Goal: Information Seeking & Learning: Learn about a topic

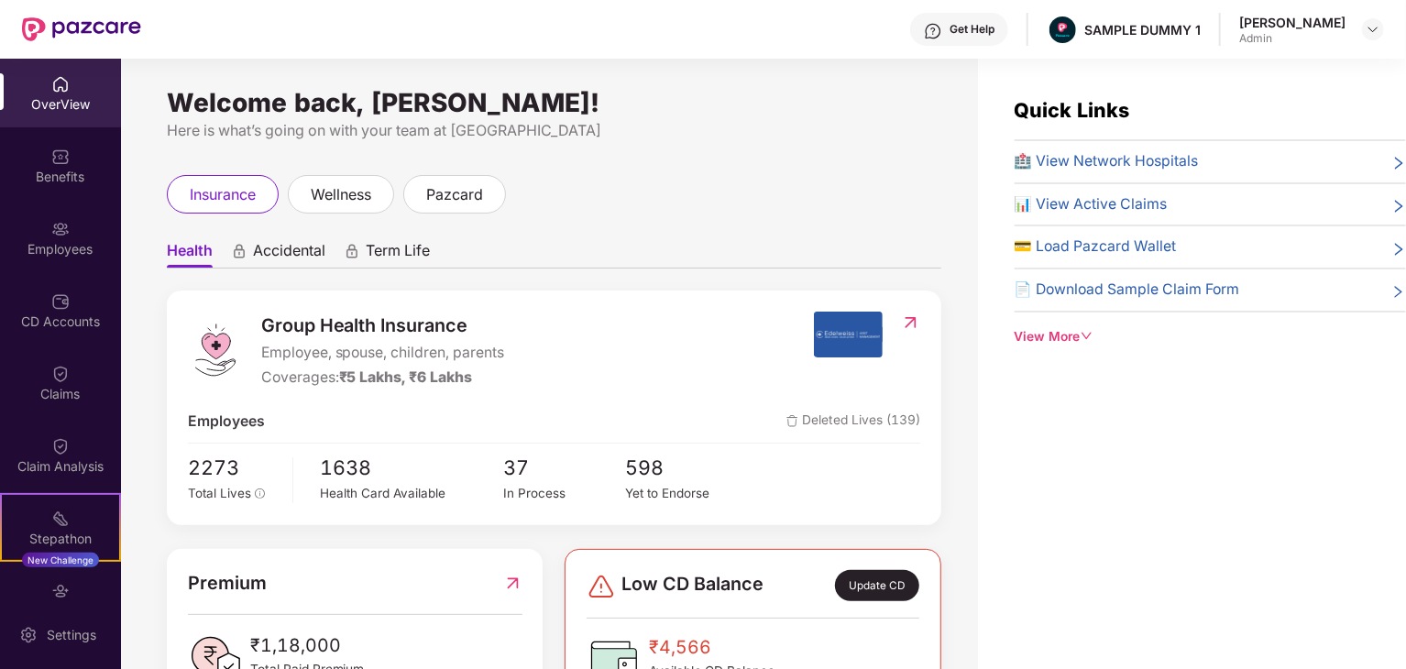
click at [588, 195] on div "insurance wellness pazcard" at bounding box center [554, 194] width 775 height 39
click at [323, 185] on span "wellness" at bounding box center [341, 194] width 61 height 23
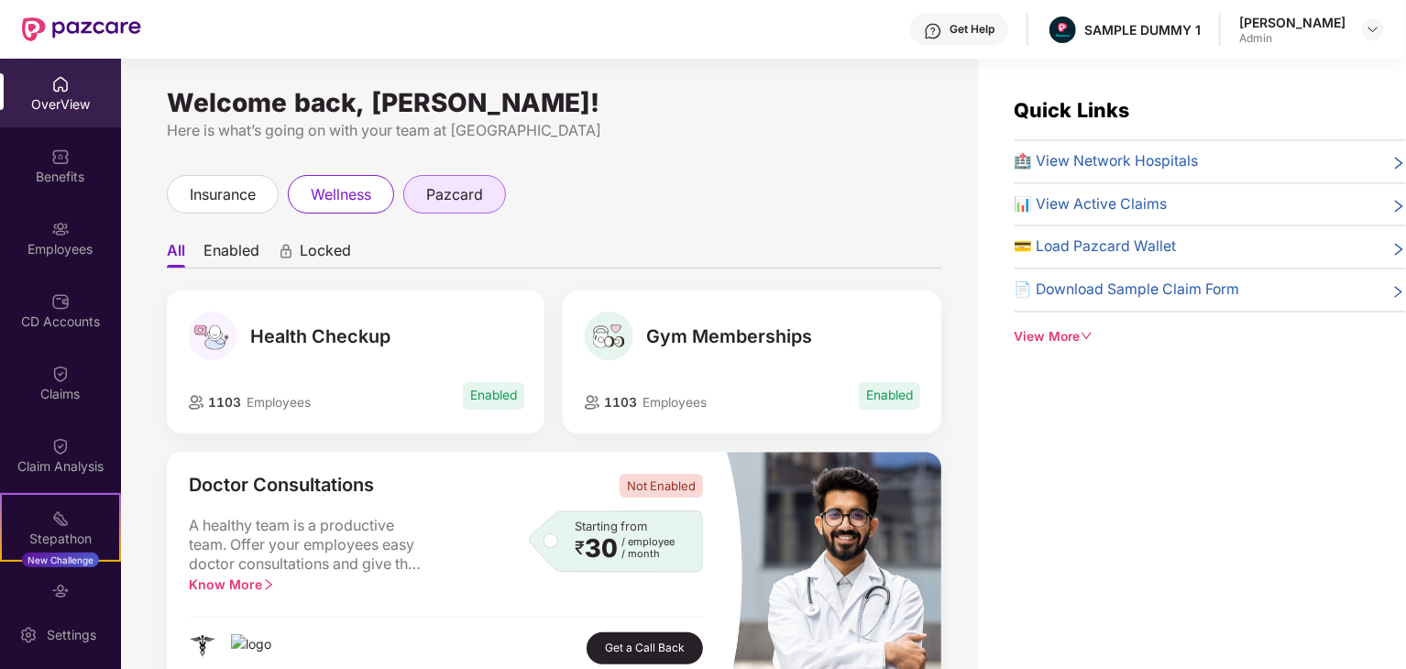
click at [456, 201] on span "pazcard" at bounding box center [454, 194] width 57 height 23
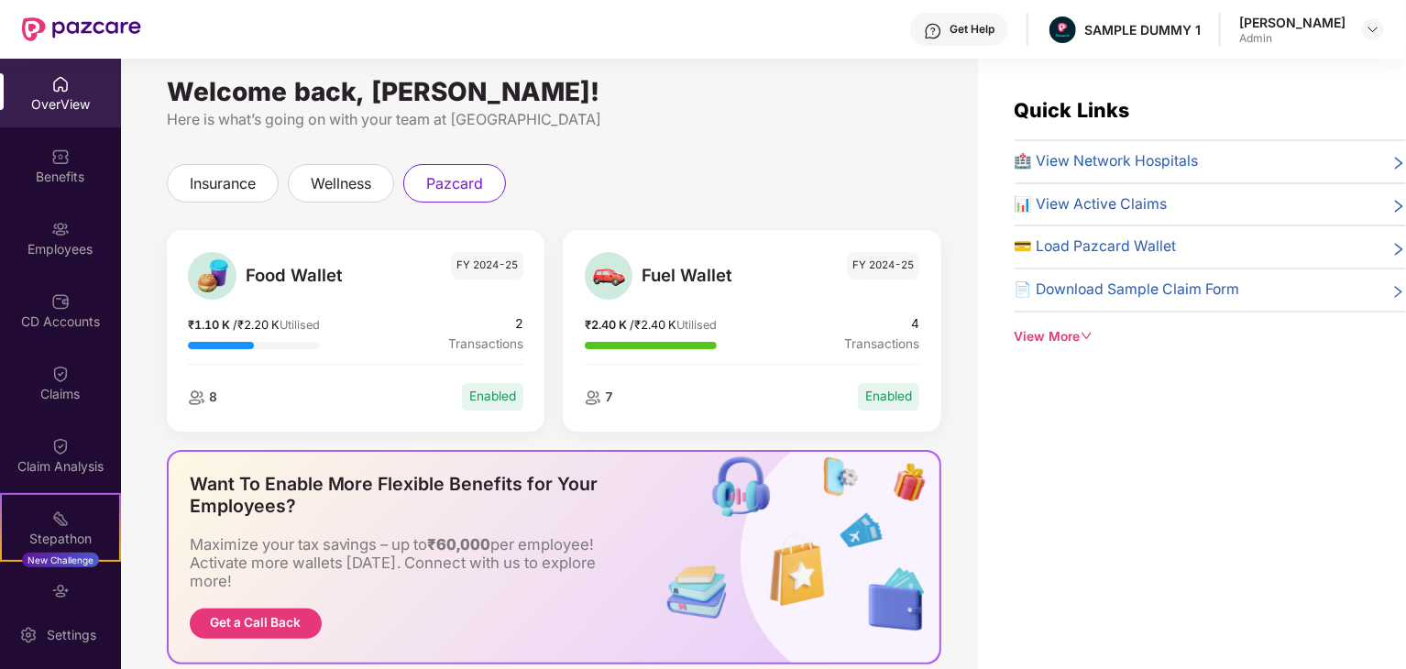
scroll to position [9, 0]
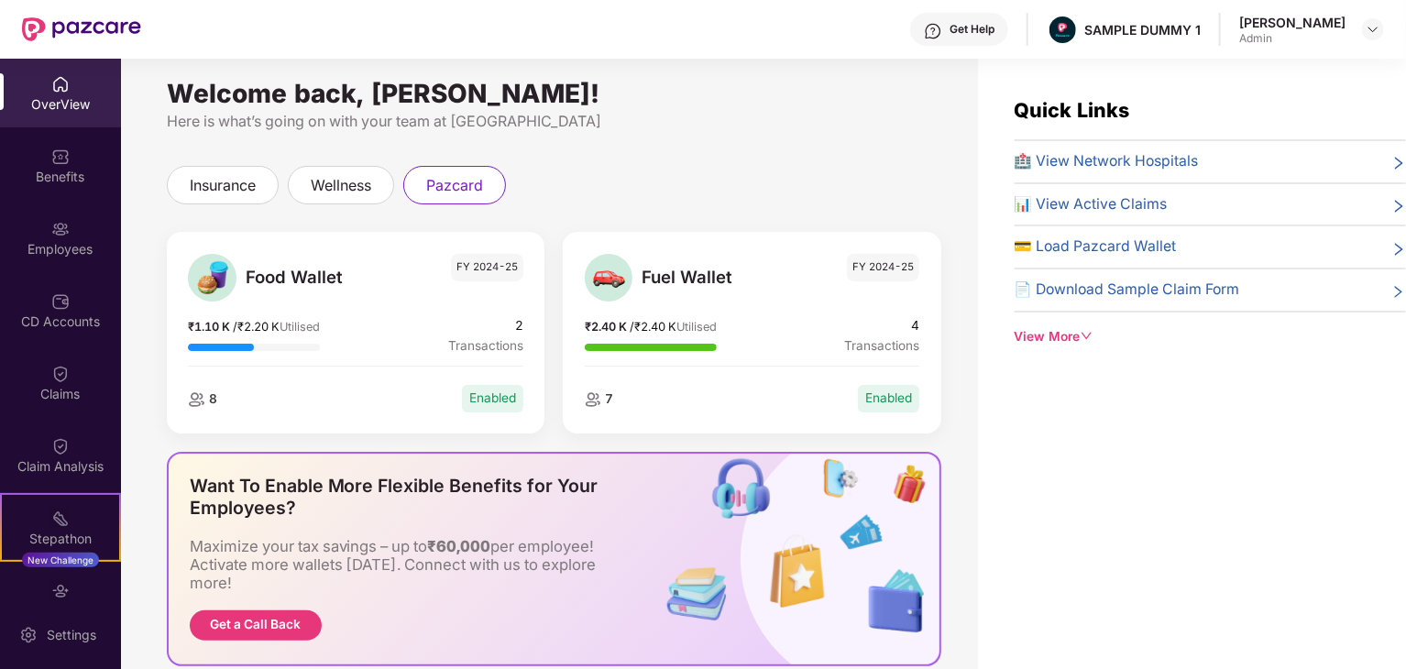
click at [499, 270] on span "FY 2024-25" at bounding box center [487, 268] width 72 height 28
click at [884, 267] on span "FY 2024-25" at bounding box center [883, 268] width 72 height 28
click at [485, 265] on span "FY 2024-25" at bounding box center [487, 268] width 72 height 28
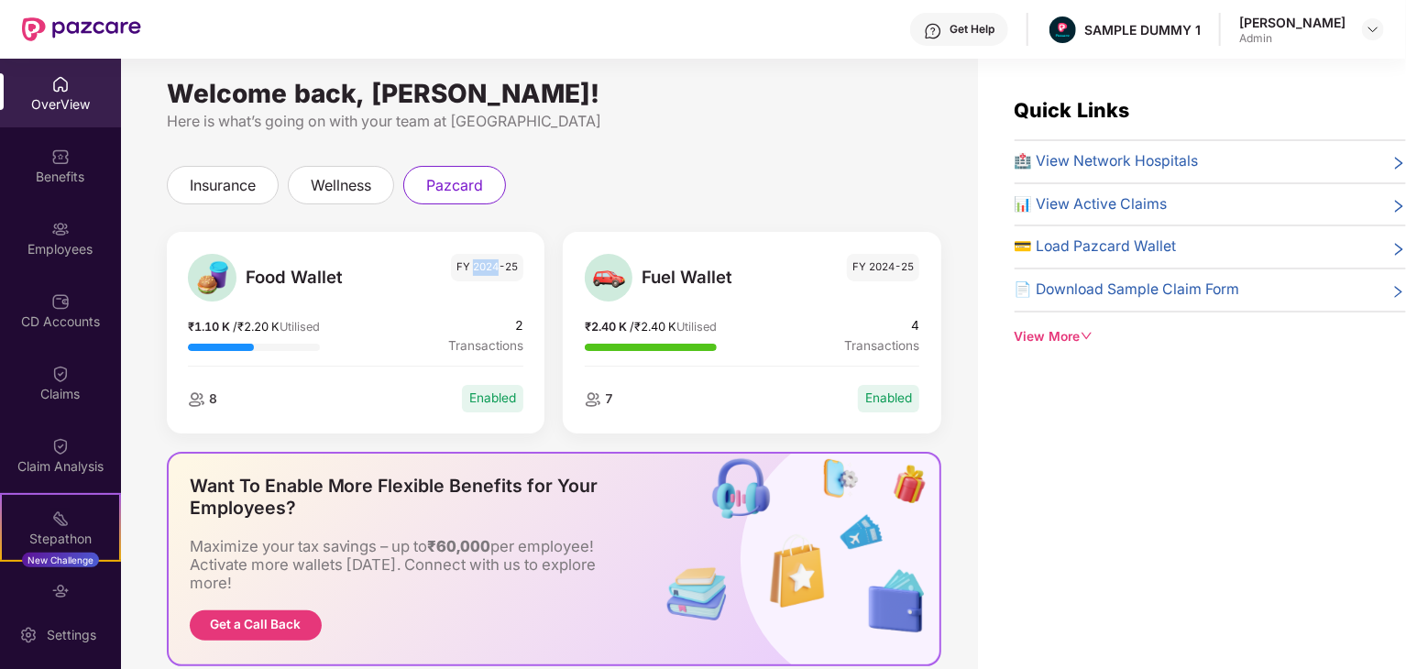
click at [485, 265] on span "FY 2024-25" at bounding box center [487, 268] width 72 height 28
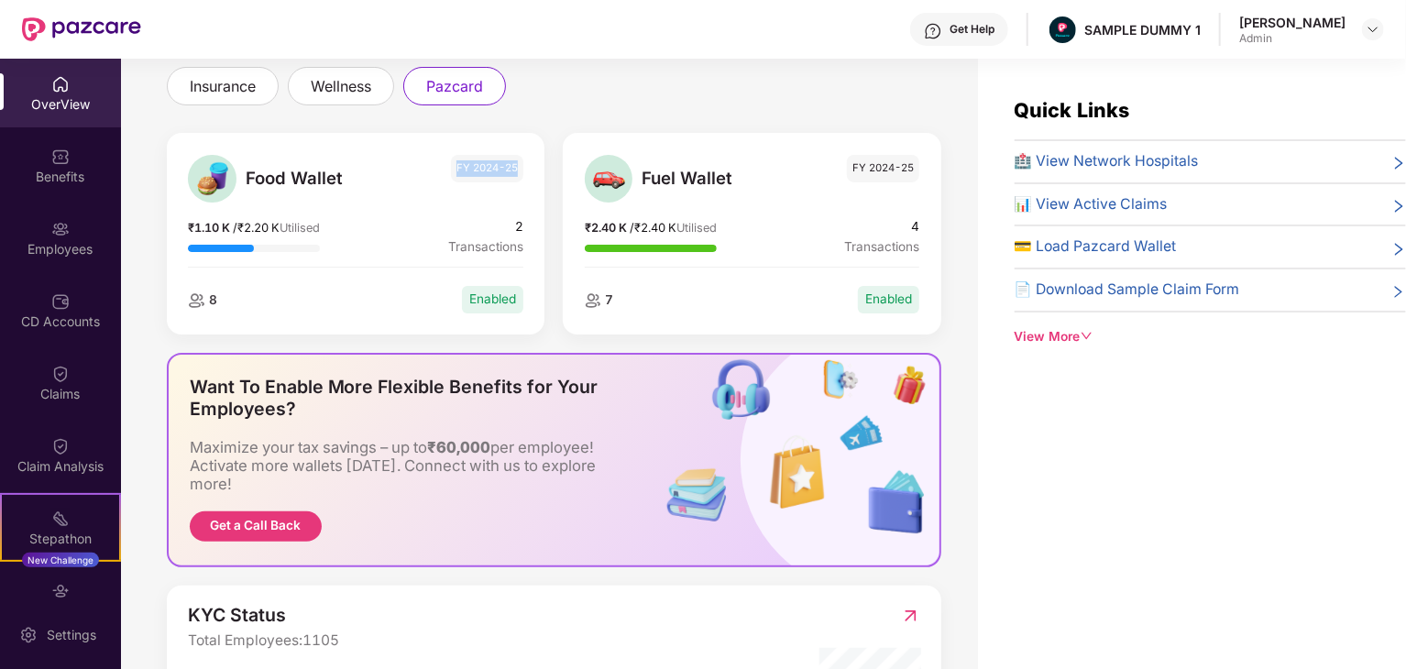
scroll to position [0, 0]
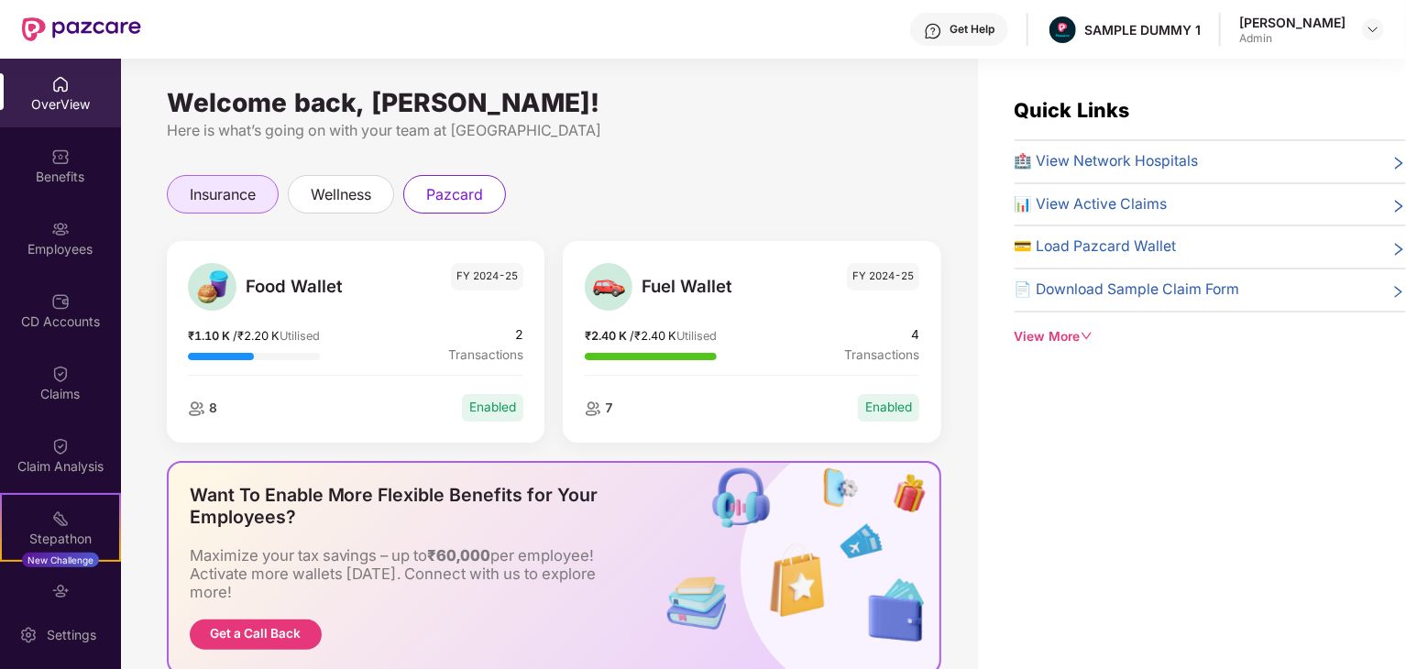
click at [216, 199] on span "insurance" at bounding box center [223, 194] width 66 height 23
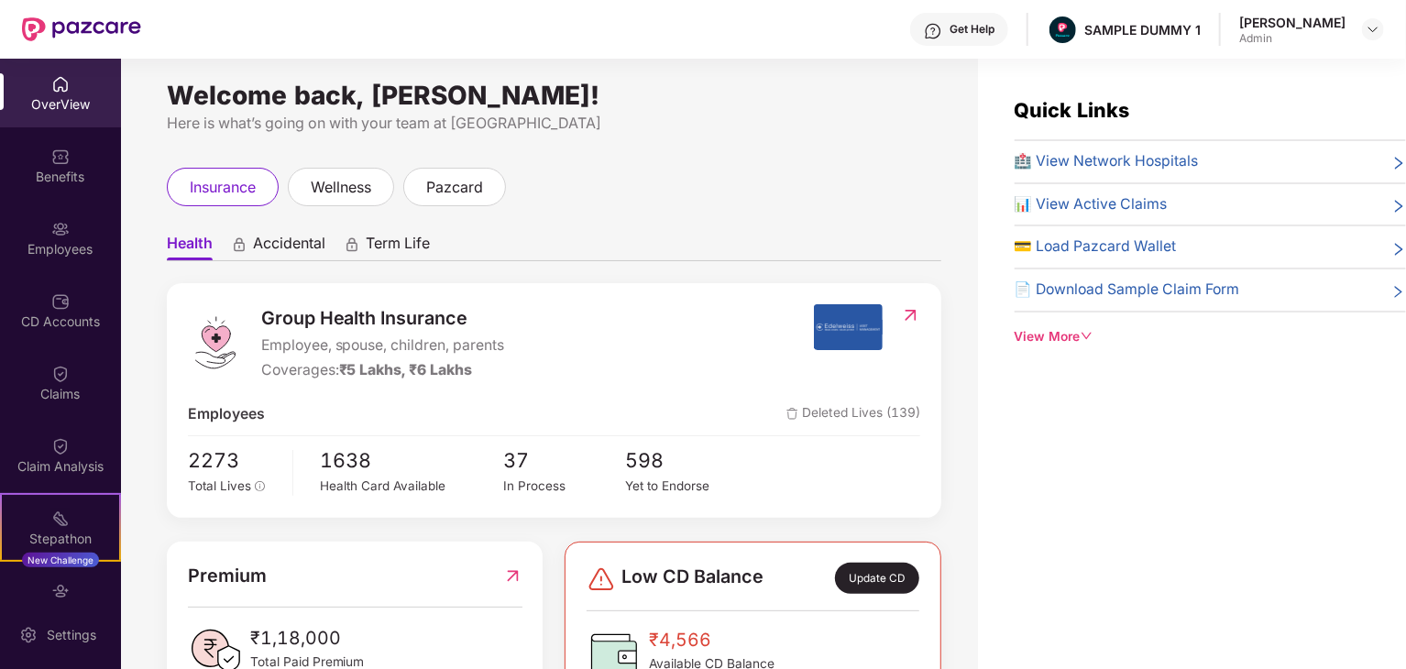
scroll to position [7, 0]
click at [307, 316] on span "Group Health Insurance" at bounding box center [383, 318] width 244 height 28
drag, startPoint x: 307, startPoint y: 316, endPoint x: 406, endPoint y: 316, distance: 99.0
click at [406, 316] on span "Group Health Insurance" at bounding box center [383, 318] width 244 height 28
drag, startPoint x: 291, startPoint y: 347, endPoint x: 508, endPoint y: 345, distance: 217.3
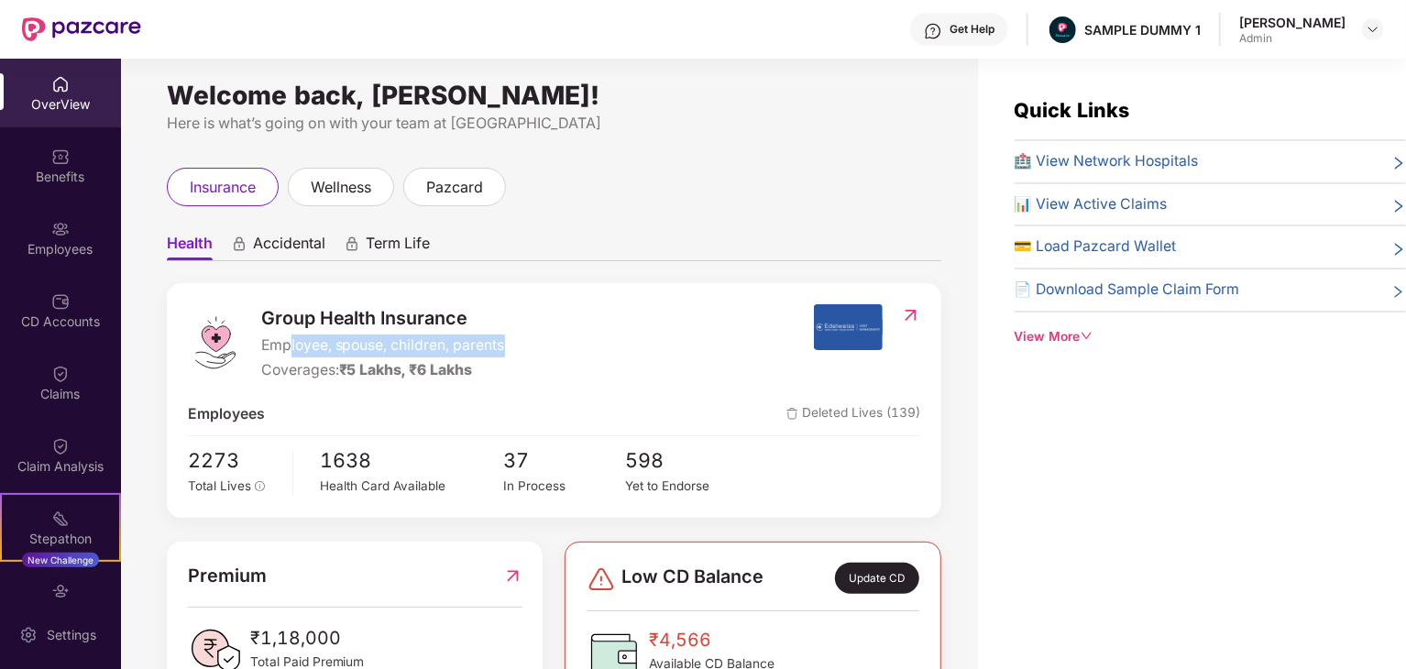
click at [508, 345] on div "Group Health Insurance Employee, spouse, children, parents Coverages: ₹5 Lakhs,…" at bounding box center [501, 343] width 627 height 78
drag, startPoint x: 508, startPoint y: 345, endPoint x: 253, endPoint y: 347, distance: 254.9
click at [253, 347] on div "Group Health Insurance Employee, spouse, children, parents Coverages: ₹5 Lakhs,…" at bounding box center [501, 343] width 627 height 78
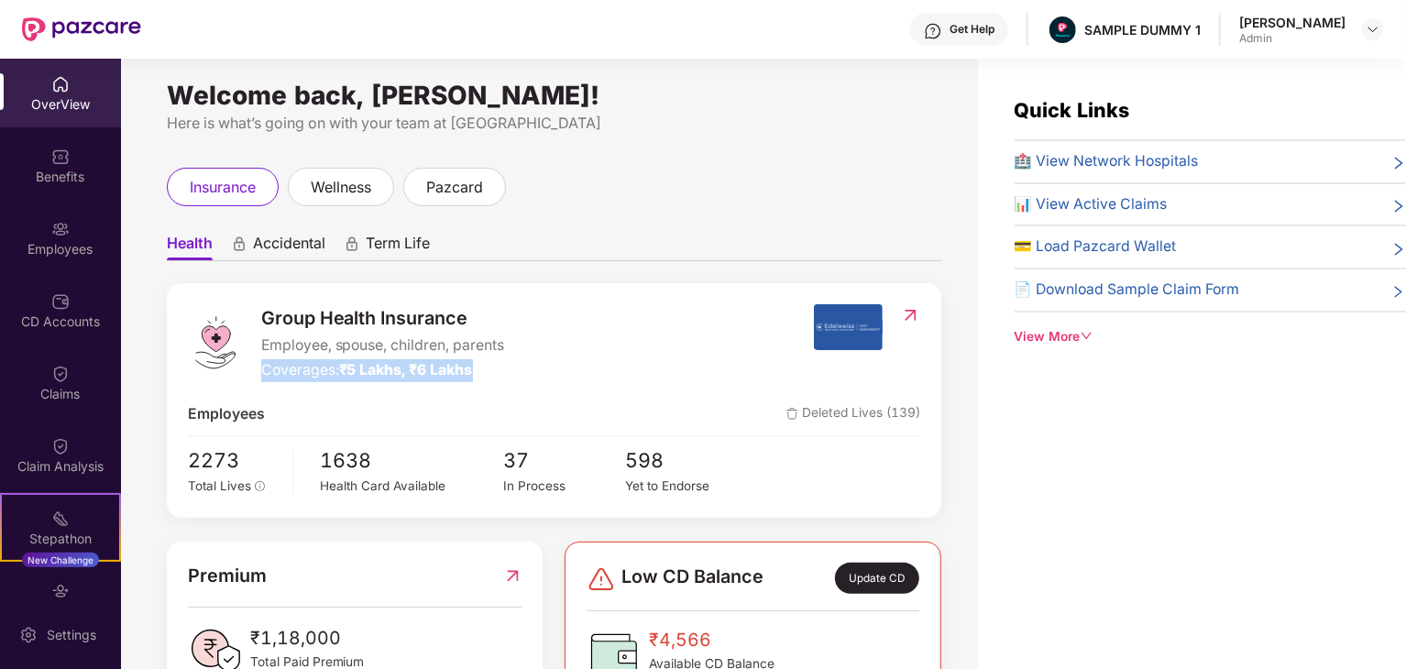
drag, startPoint x: 263, startPoint y: 369, endPoint x: 485, endPoint y: 378, distance: 222.0
click at [485, 378] on div "Coverages: ₹5 Lakhs, ₹6 Lakhs" at bounding box center [383, 370] width 244 height 23
drag, startPoint x: 310, startPoint y: 453, endPoint x: 383, endPoint y: 459, distance: 73.6
click at [383, 459] on div "2273 Total Lives 1638 Health Card Available 37 In Process 598 Yet to Endorse" at bounding box center [554, 471] width 733 height 51
click at [451, 320] on span "Group Health Insurance" at bounding box center [383, 318] width 244 height 28
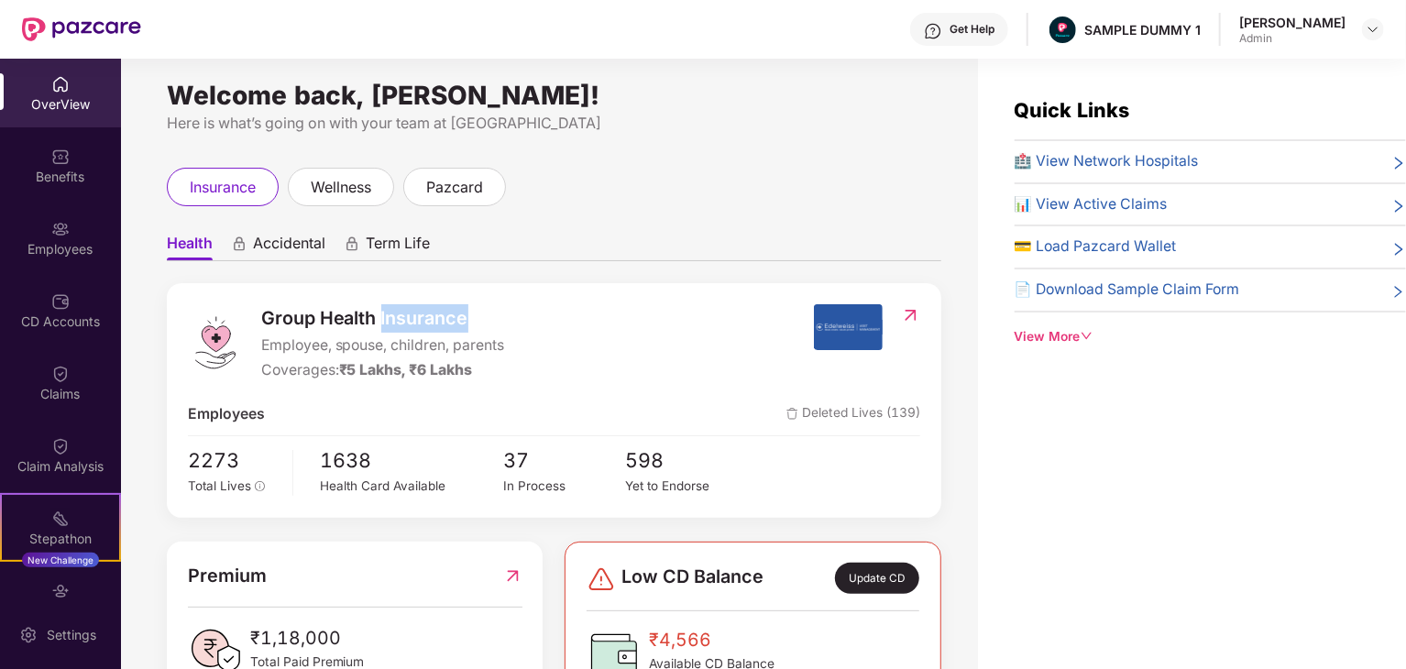
click at [451, 320] on span "Group Health Insurance" at bounding box center [383, 318] width 244 height 28
click at [262, 342] on span "Employee, spouse, children, parents" at bounding box center [383, 346] width 244 height 23
drag, startPoint x: 262, startPoint y: 342, endPoint x: 507, endPoint y: 346, distance: 244.8
click at [507, 346] on div "Group Health Insurance Employee, spouse, children, parents Coverages: ₹5 Lakhs,…" at bounding box center [501, 343] width 627 height 78
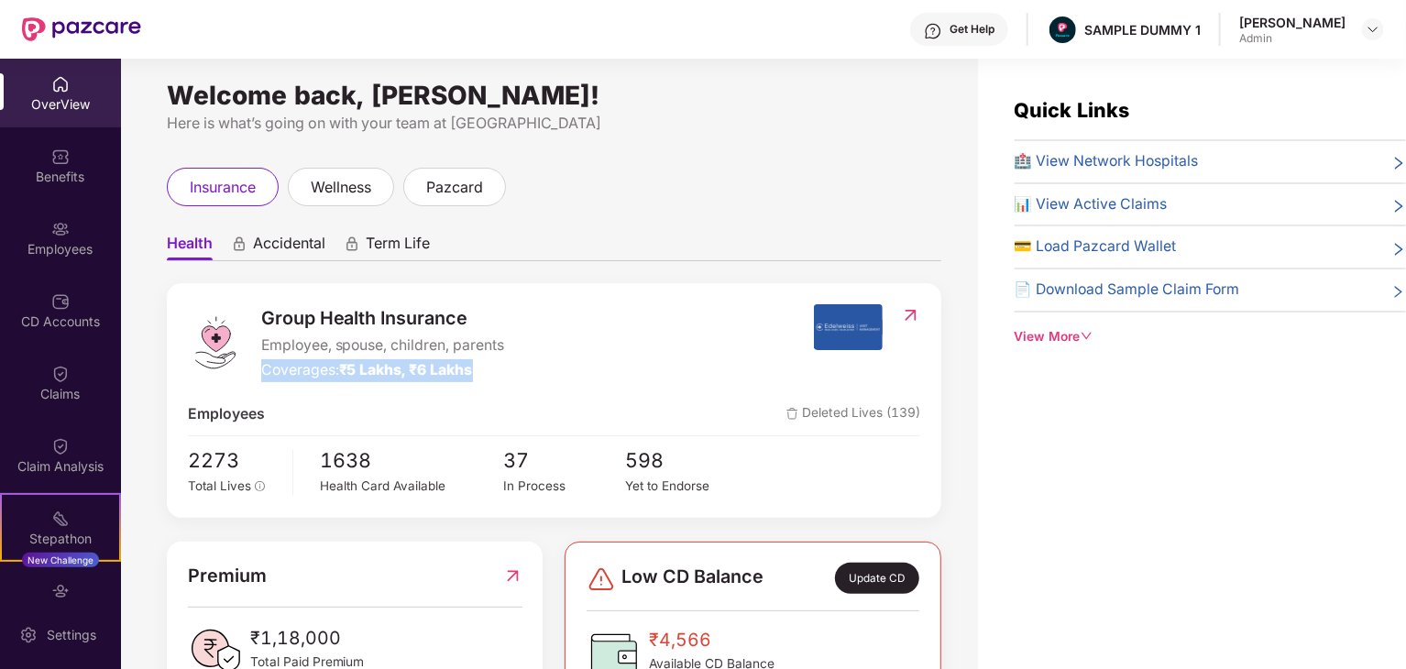
drag, startPoint x: 264, startPoint y: 368, endPoint x: 481, endPoint y: 371, distance: 217.3
click at [481, 371] on div "Coverages: ₹5 Lakhs, ₹6 Lakhs" at bounding box center [383, 370] width 244 height 23
click at [209, 408] on span "Employees" at bounding box center [226, 414] width 77 height 23
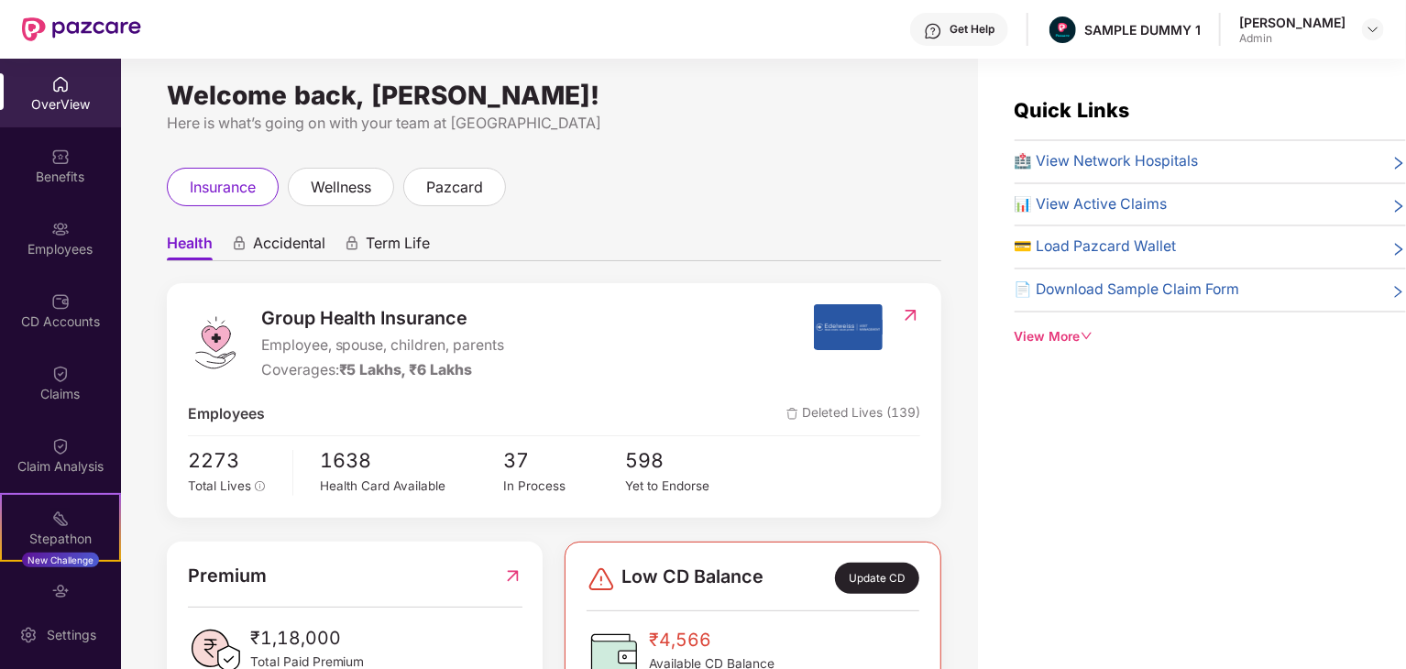
click at [348, 316] on span "Group Health Insurance" at bounding box center [383, 318] width 244 height 28
click at [311, 342] on span "Employee, spouse, children, parents" at bounding box center [383, 346] width 244 height 23
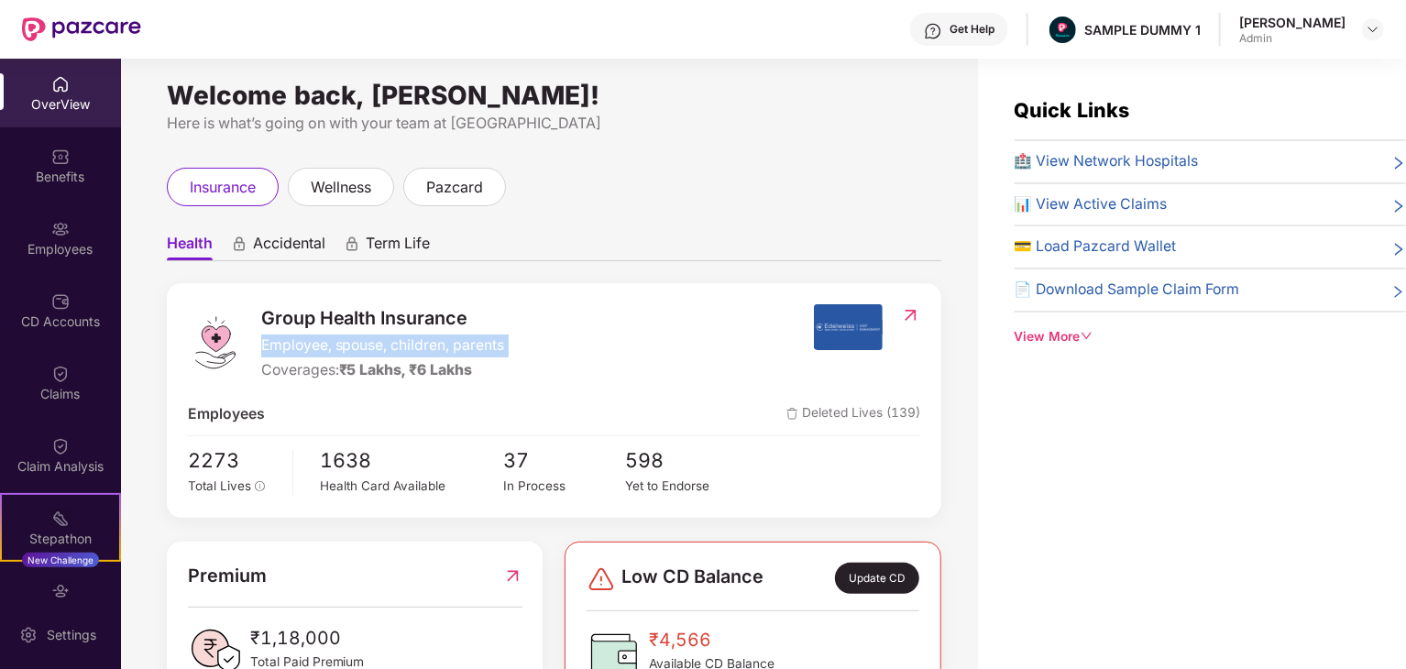
click at [311, 342] on span "Employee, spouse, children, parents" at bounding box center [383, 346] width 244 height 23
click at [282, 369] on div "Coverages: ₹5 Lakhs, ₹6 Lakhs" at bounding box center [383, 370] width 244 height 23
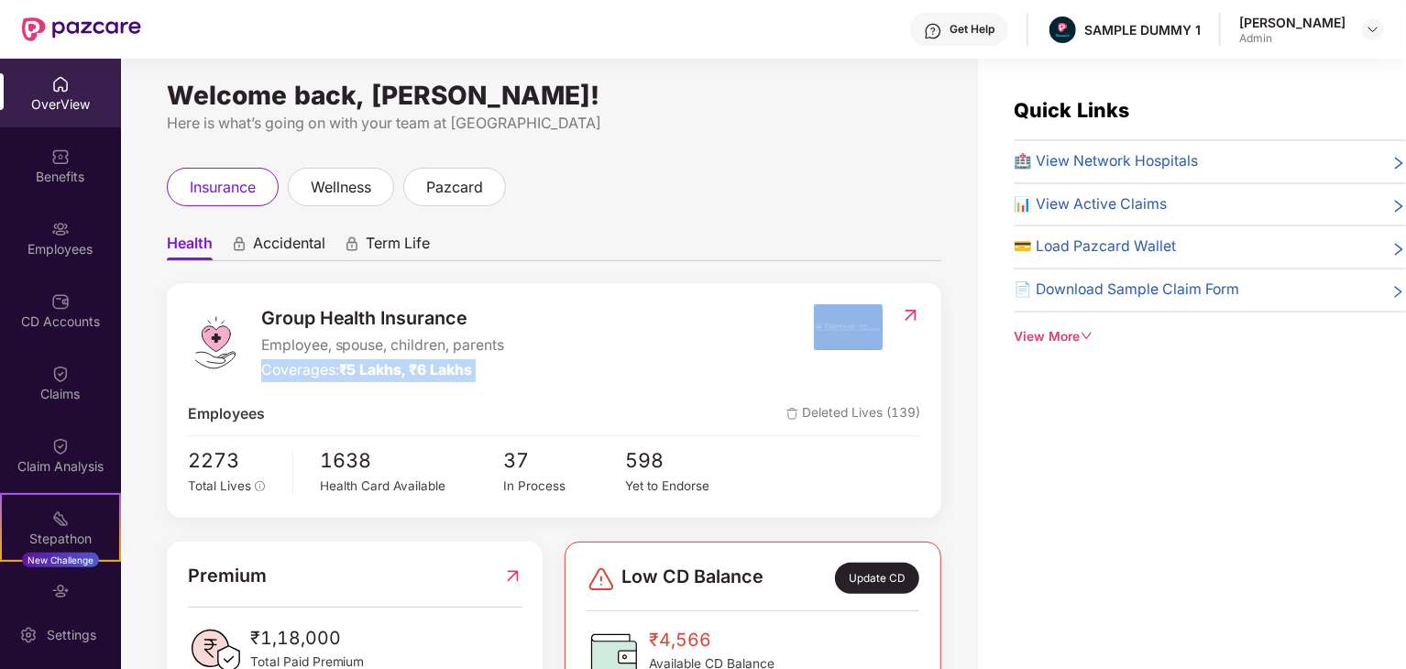
click at [282, 369] on div "Coverages: ₹5 Lakhs, ₹6 Lakhs" at bounding box center [383, 370] width 244 height 23
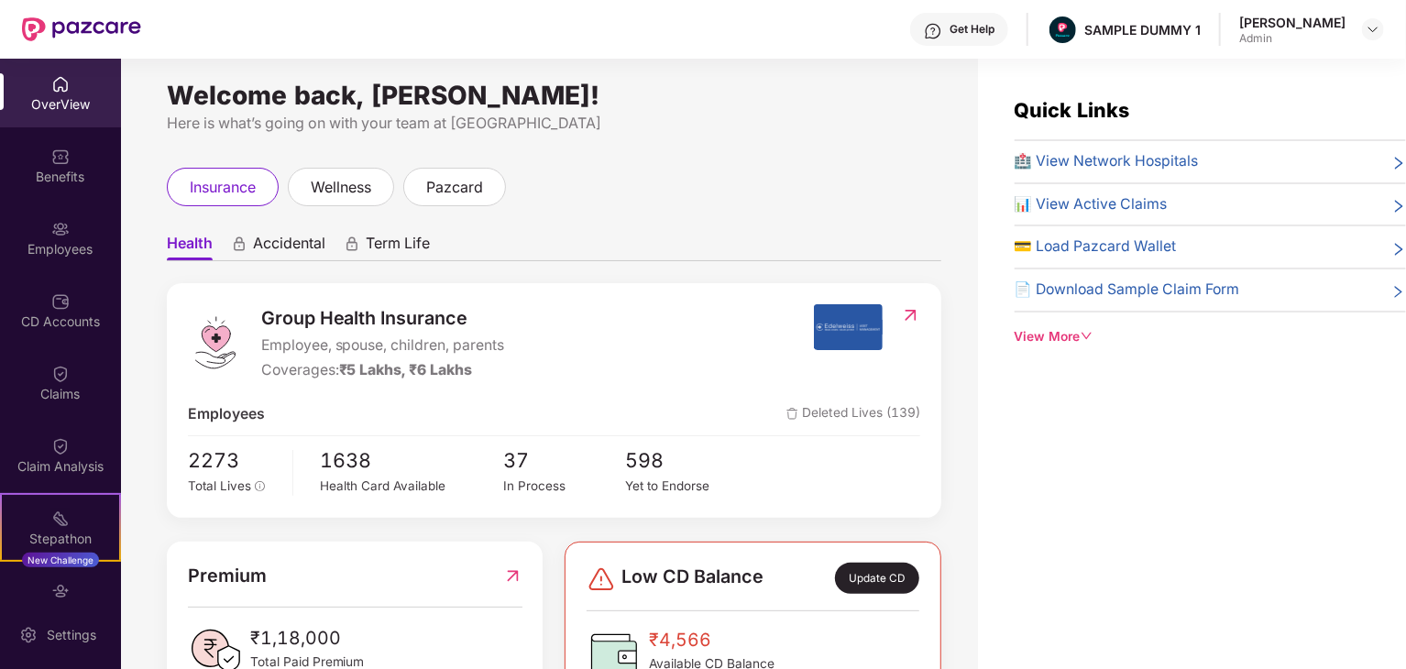
click at [294, 345] on span "Employee, spouse, children, parents" at bounding box center [383, 346] width 244 height 23
click at [434, 373] on span "₹5 Lakhs, ₹6 Lakhs" at bounding box center [406, 369] width 134 height 17
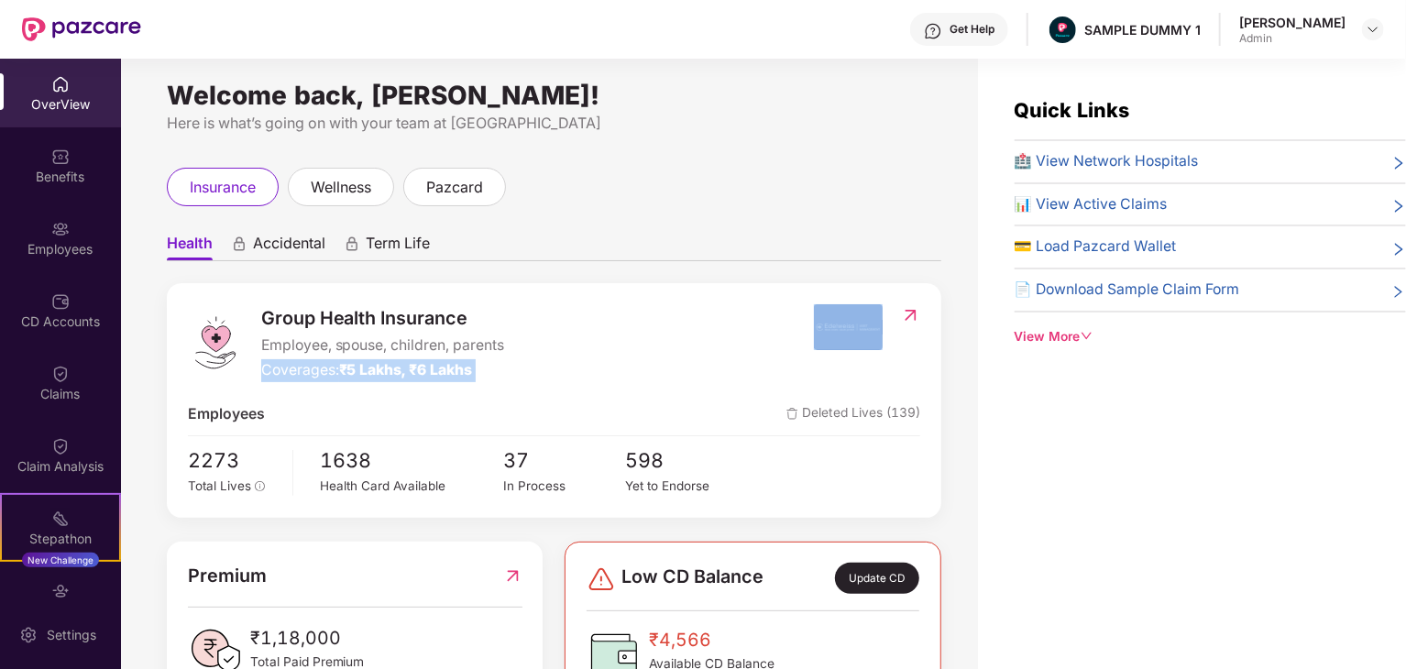
click at [434, 373] on span "₹5 Lakhs, ₹6 Lakhs" at bounding box center [406, 369] width 134 height 17
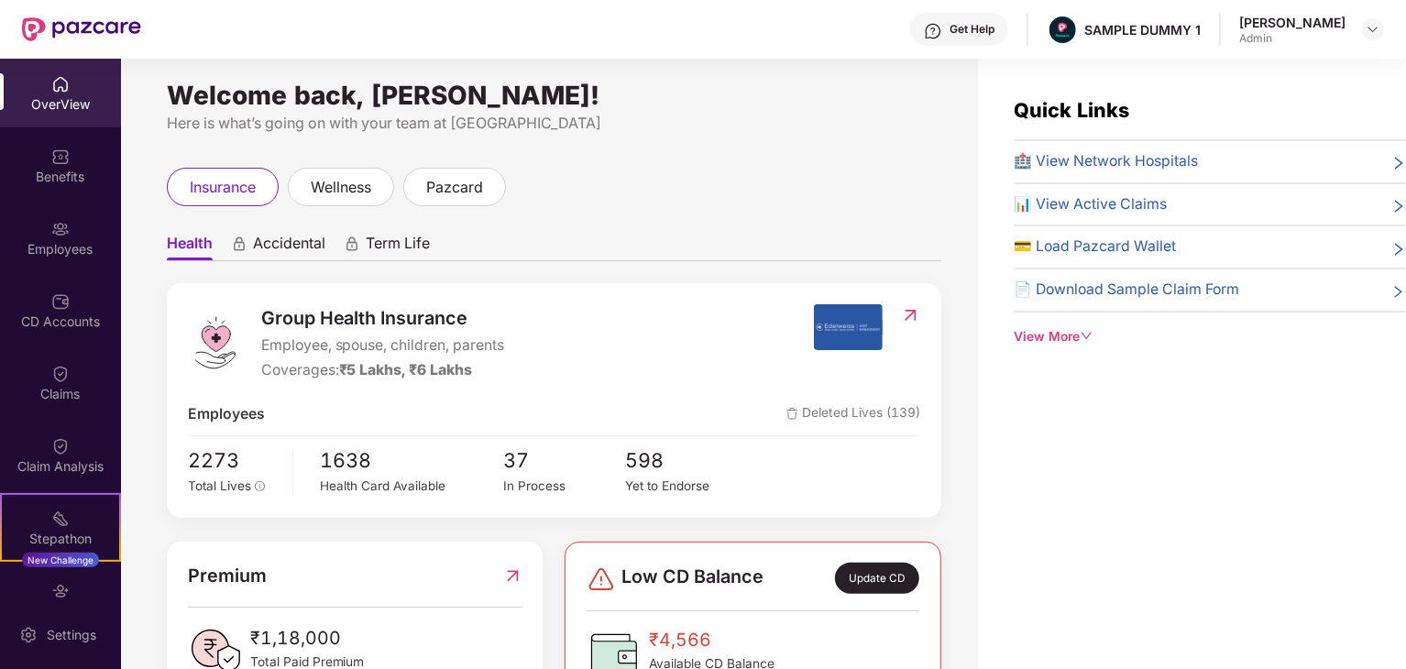
click at [445, 349] on span "Employee, spouse, children, parents" at bounding box center [383, 346] width 244 height 23
click at [416, 317] on span "Group Health Insurance" at bounding box center [383, 318] width 244 height 28
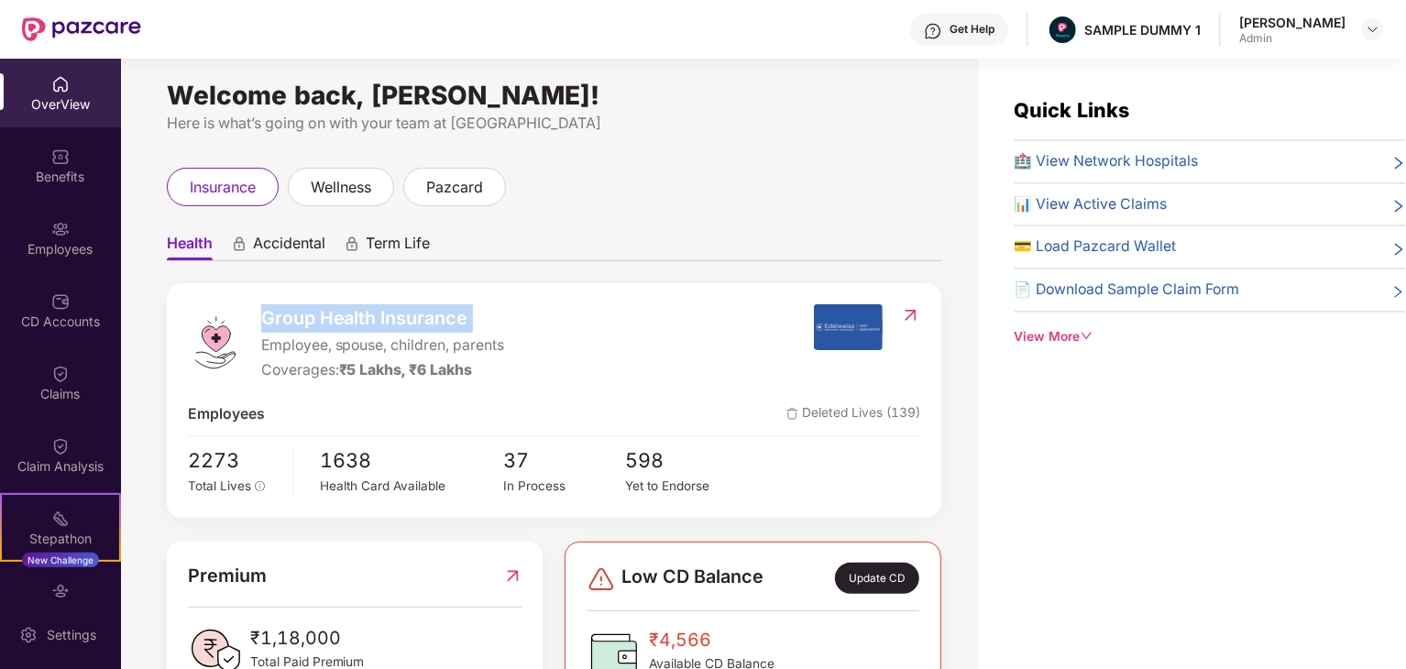
click at [416, 317] on span "Group Health Insurance" at bounding box center [383, 318] width 244 height 28
click at [527, 276] on div "Health Accidental Term Life Group Health Insurance Employee, spouse, children, …" at bounding box center [554, 660] width 775 height 870
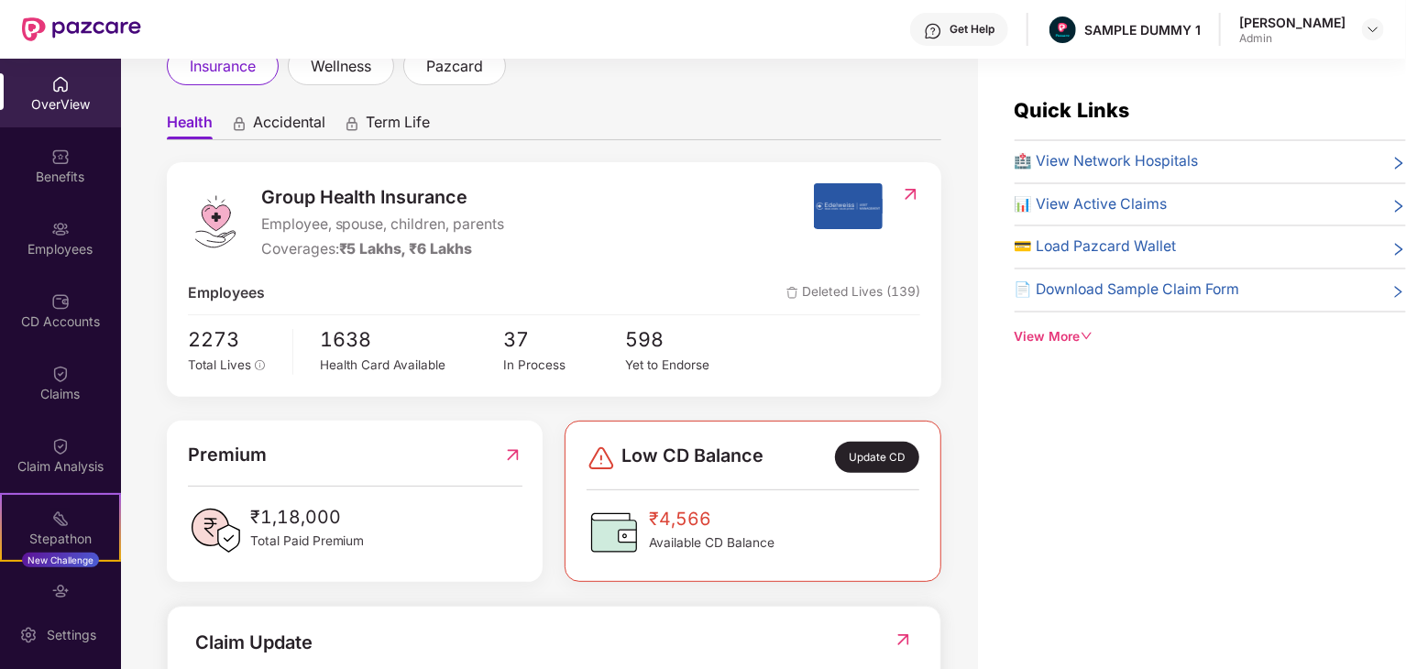
scroll to position [132, 0]
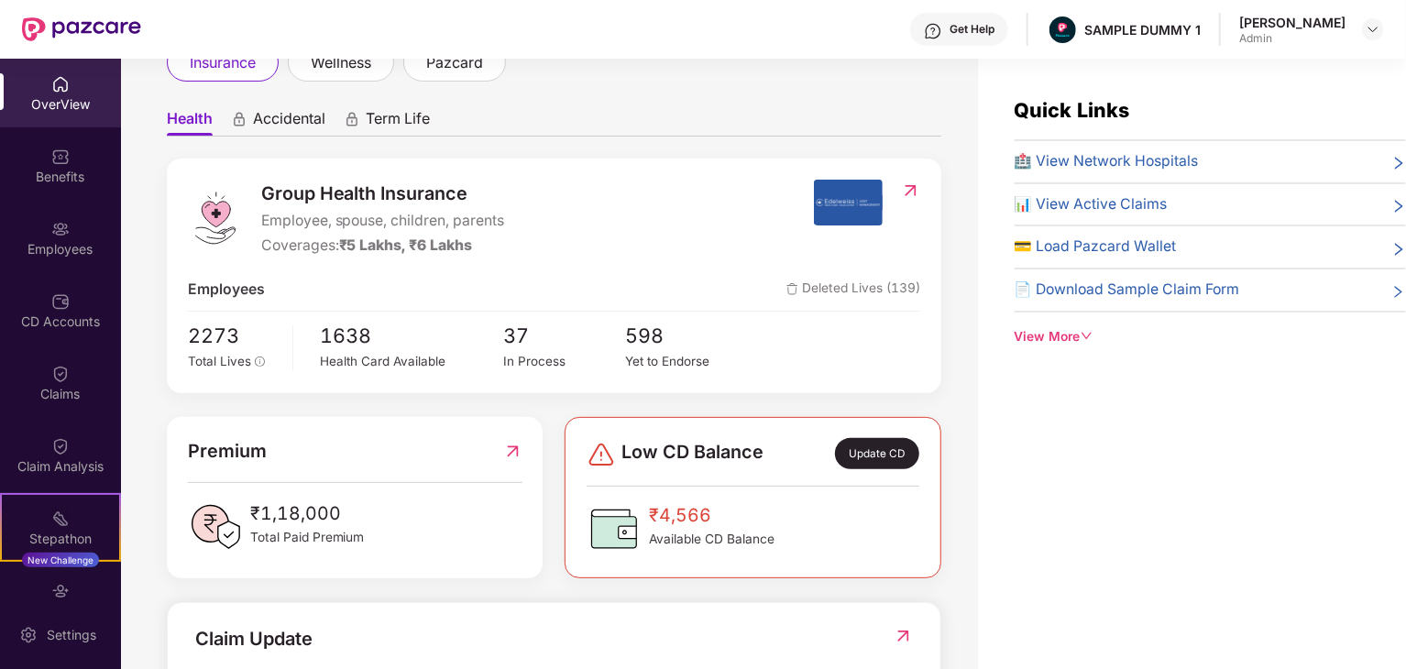
click at [347, 220] on span "Employee, spouse, children, parents" at bounding box center [383, 221] width 244 height 23
click at [350, 187] on span "Group Health Insurance" at bounding box center [383, 194] width 244 height 28
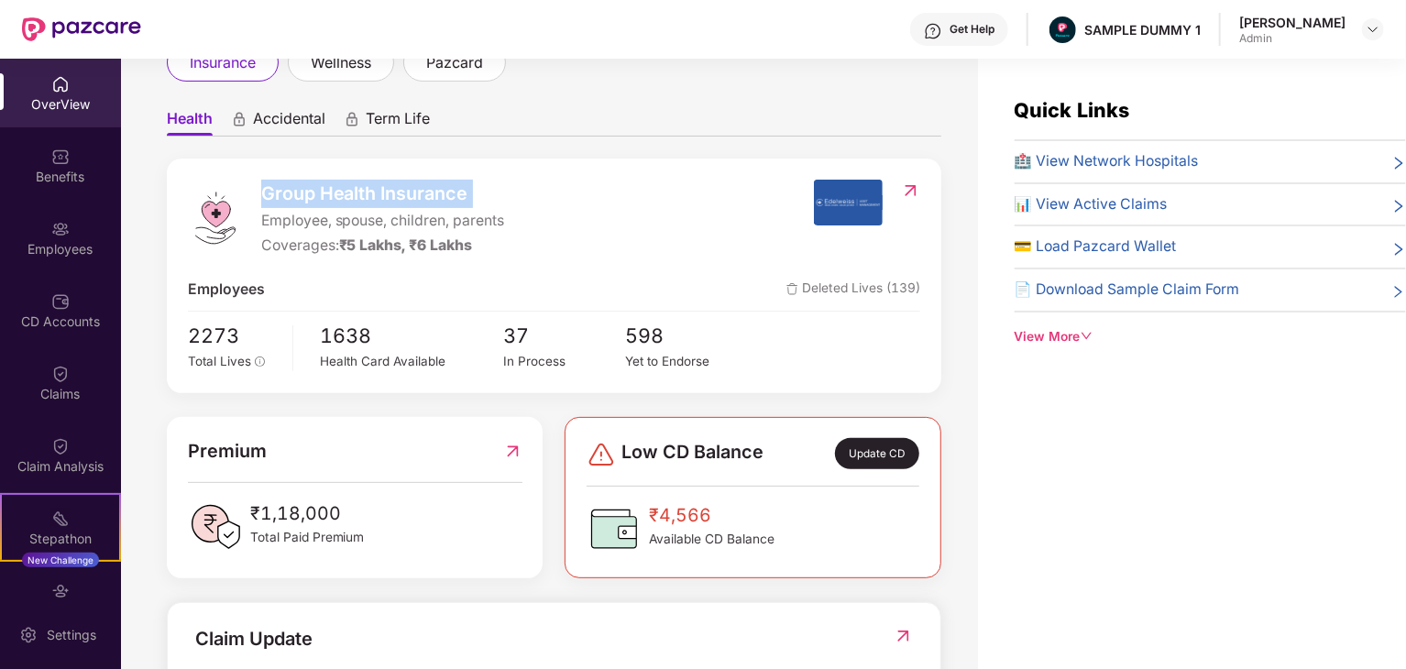
click at [350, 187] on span "Group Health Insurance" at bounding box center [383, 194] width 244 height 28
click at [346, 221] on span "Employee, spouse, children, parents" at bounding box center [383, 221] width 244 height 23
click at [320, 245] on div "Coverages: ₹5 Lakhs, ₹6 Lakhs" at bounding box center [383, 246] width 244 height 23
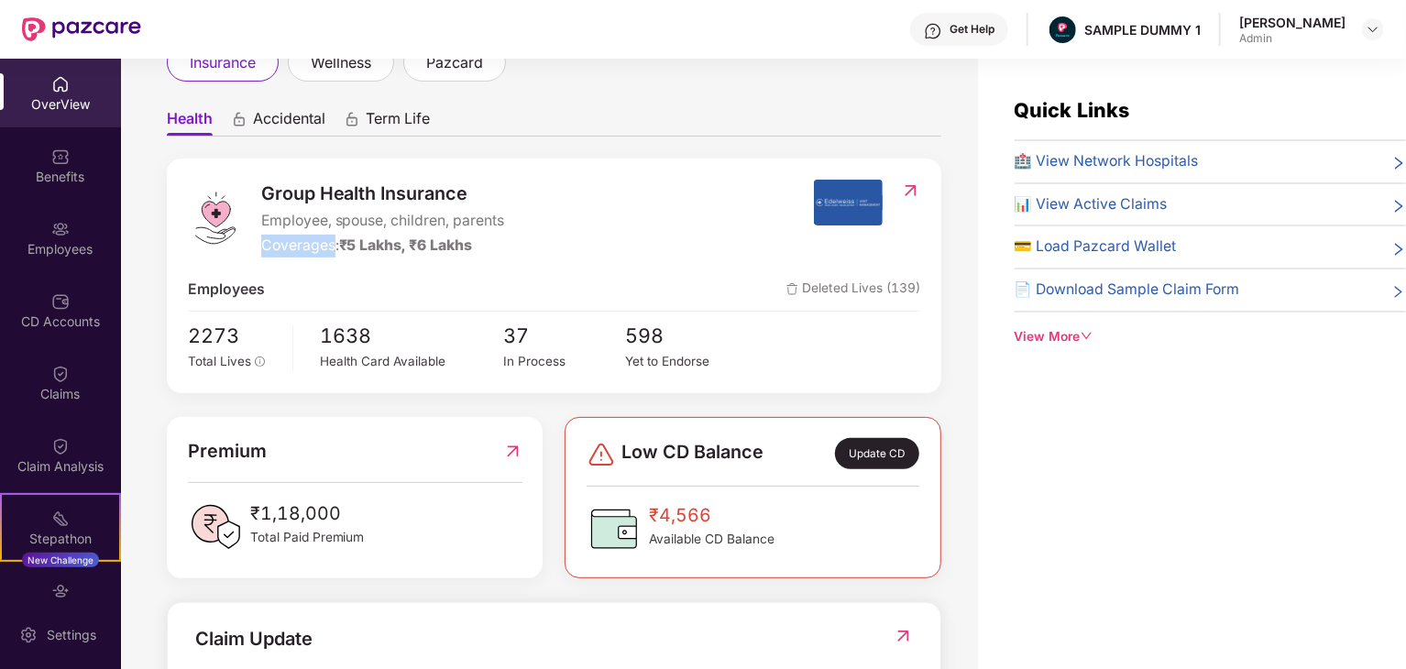
click at [320, 245] on div "Coverages: ₹5 Lakhs, ₹6 Lakhs" at bounding box center [383, 246] width 244 height 23
click at [385, 246] on span "₹5 Lakhs, ₹6 Lakhs" at bounding box center [406, 245] width 134 height 17
click at [450, 246] on span "₹5 Lakhs, ₹6 Lakhs" at bounding box center [406, 245] width 134 height 17
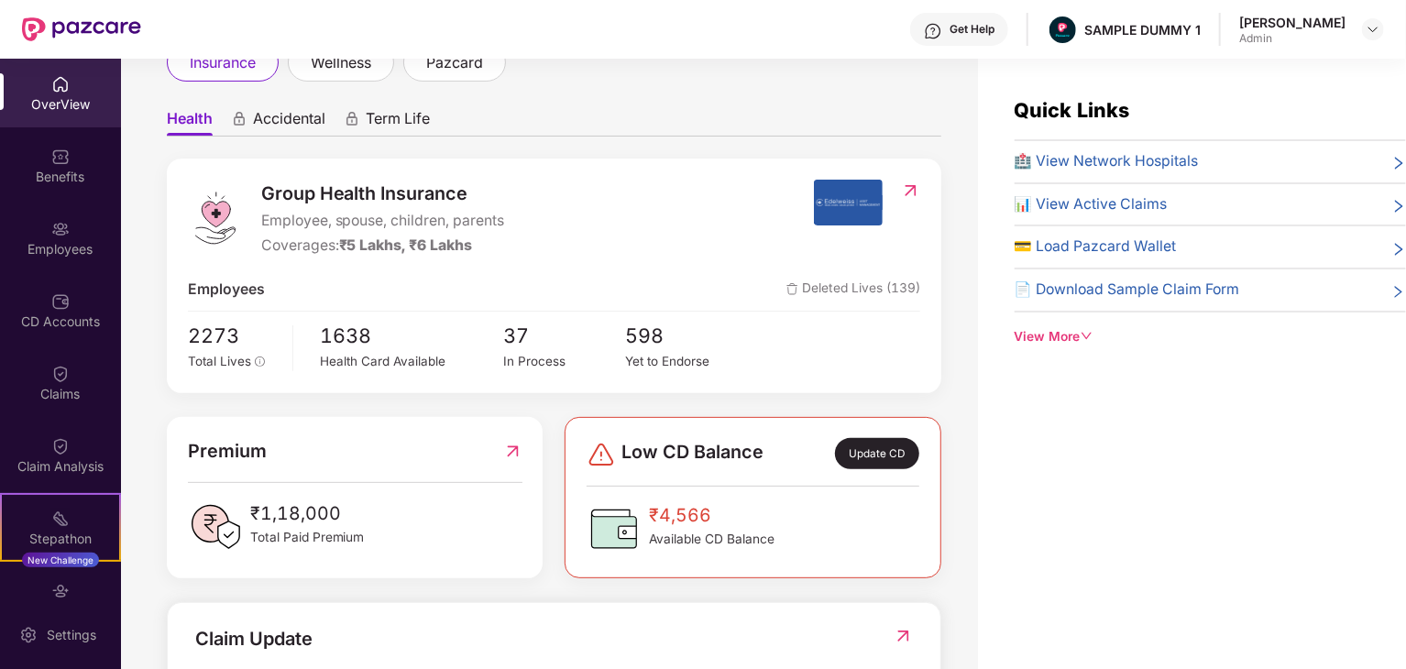
click at [385, 276] on div "Group Health Insurance Employee, spouse, children, parents Coverages: ₹5 Lakhs,…" at bounding box center [554, 276] width 775 height 234
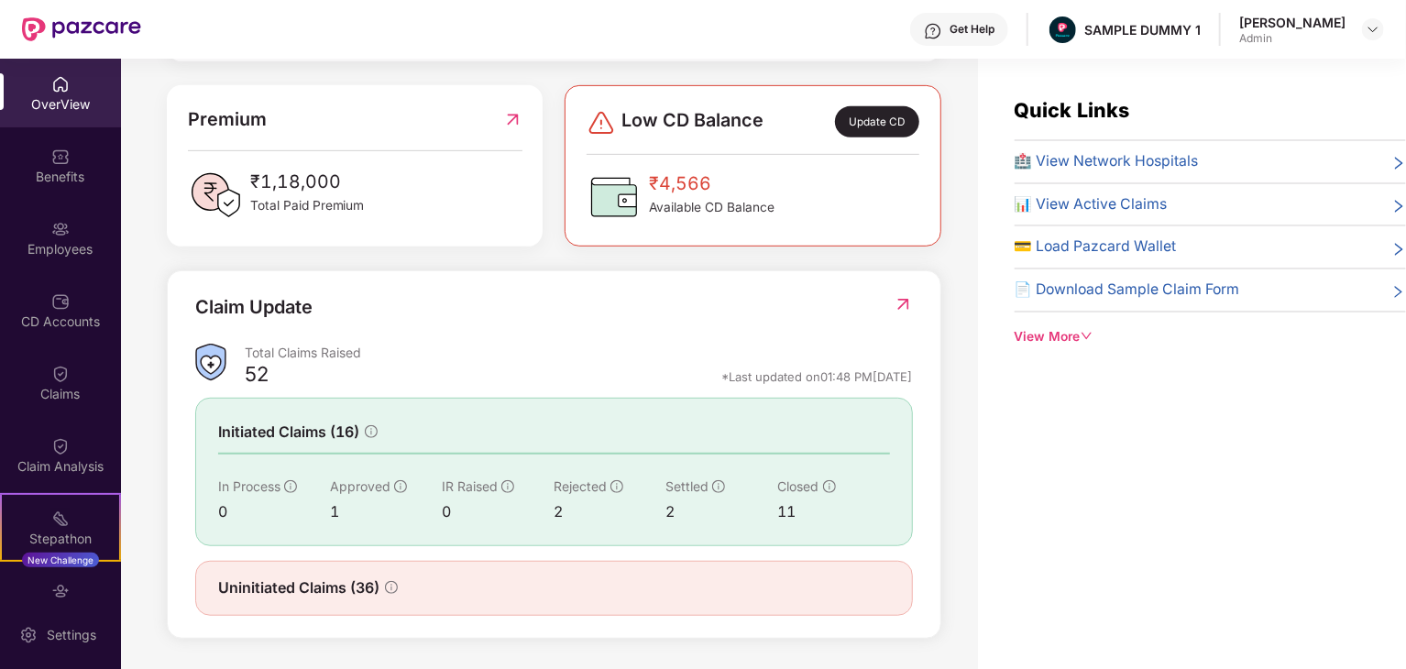
scroll to position [59, 0]
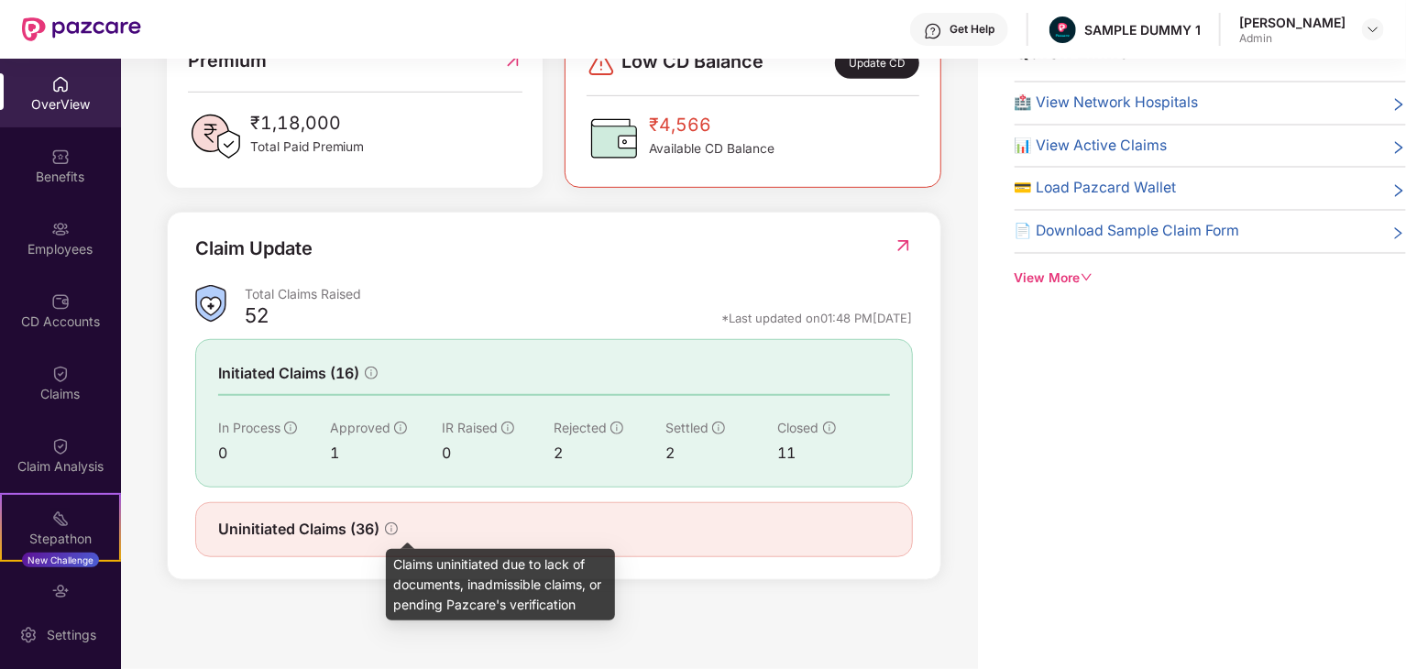
click at [390, 529] on icon "info-circle" at bounding box center [391, 529] width 13 height 13
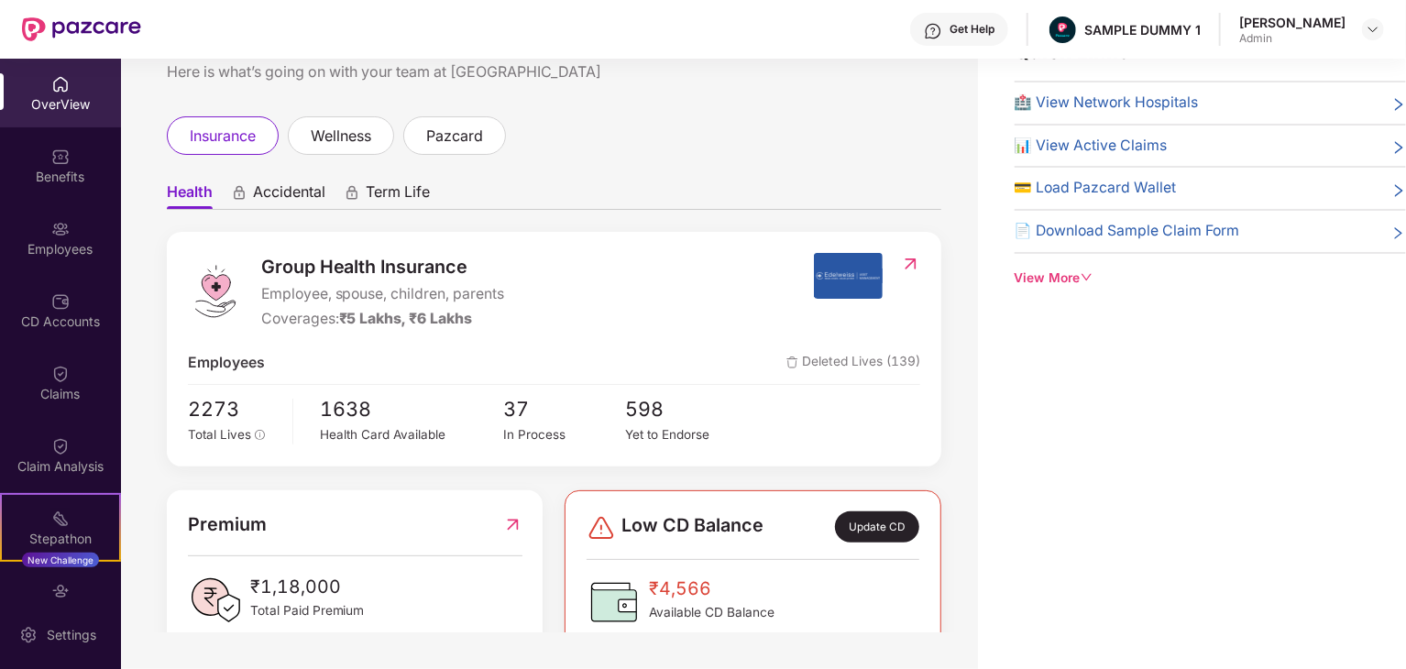
scroll to position [0, 0]
click at [293, 189] on span "Accidental" at bounding box center [289, 195] width 72 height 27
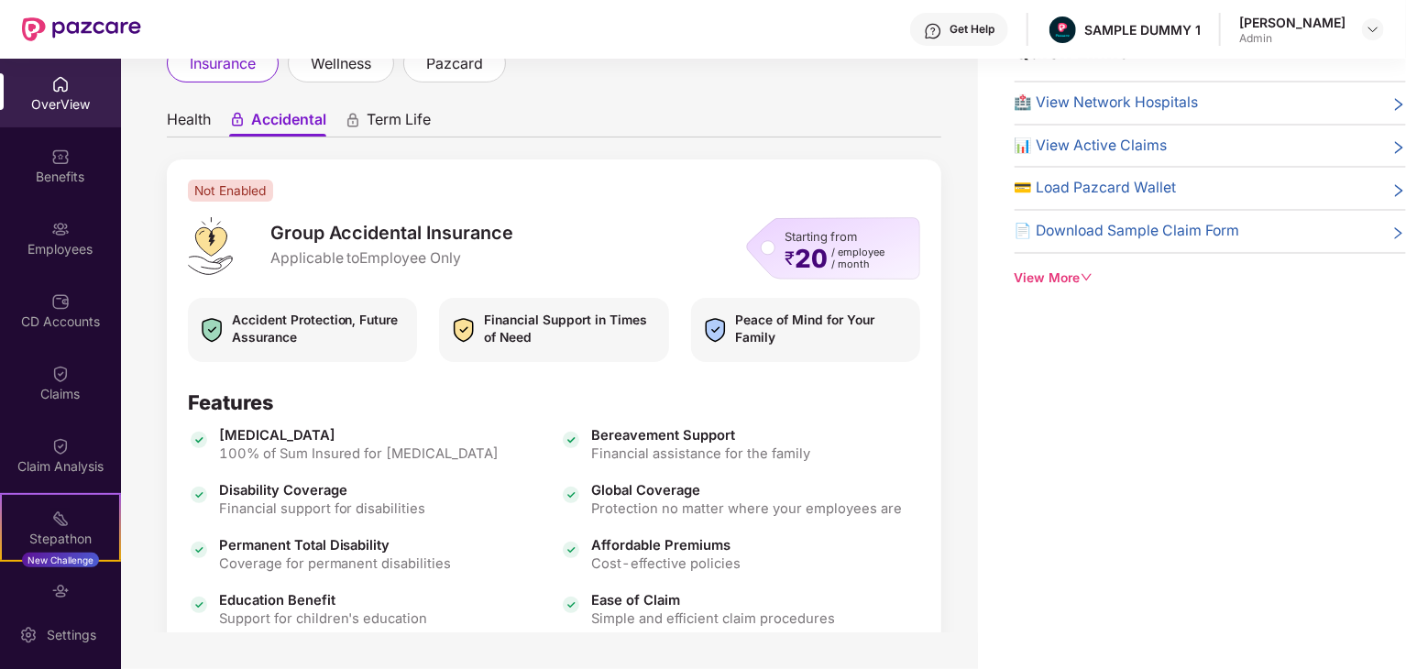
scroll to position [73, 0]
click at [406, 111] on span "Term Life" at bounding box center [399, 122] width 64 height 27
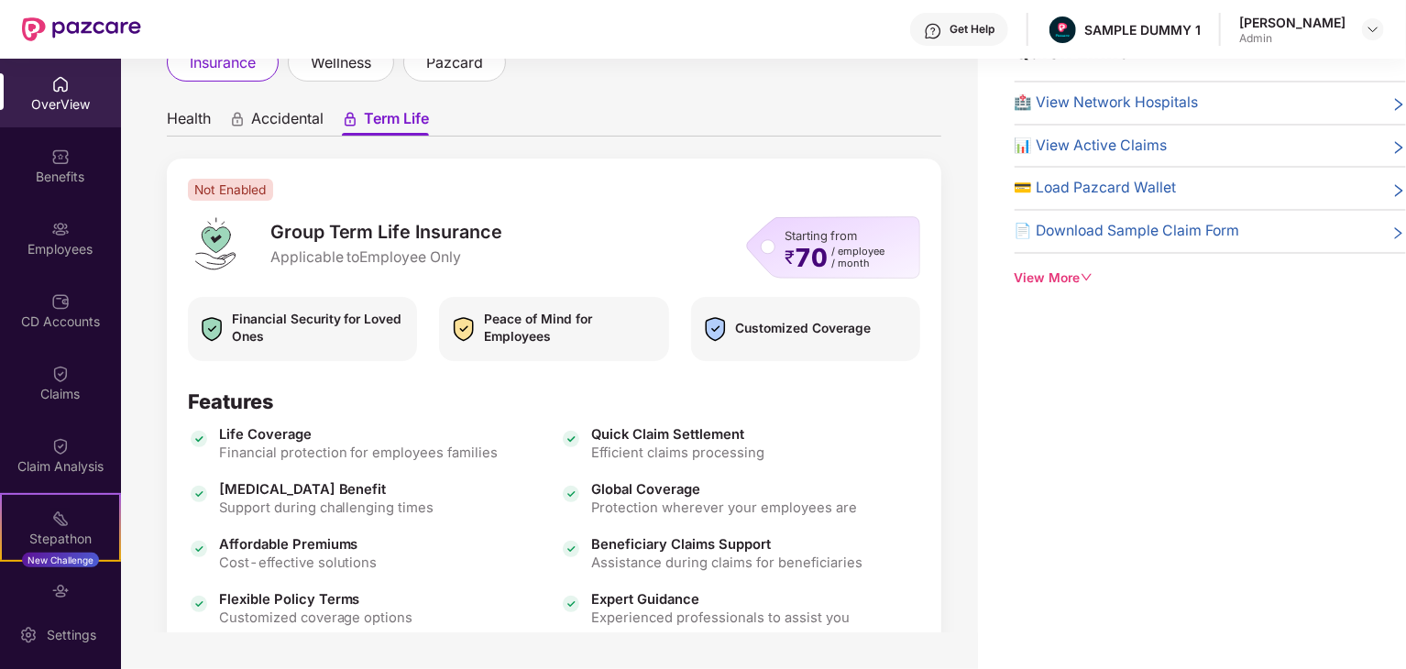
click at [385, 116] on span "Term Life" at bounding box center [396, 122] width 65 height 27
